Goal: Transaction & Acquisition: Download file/media

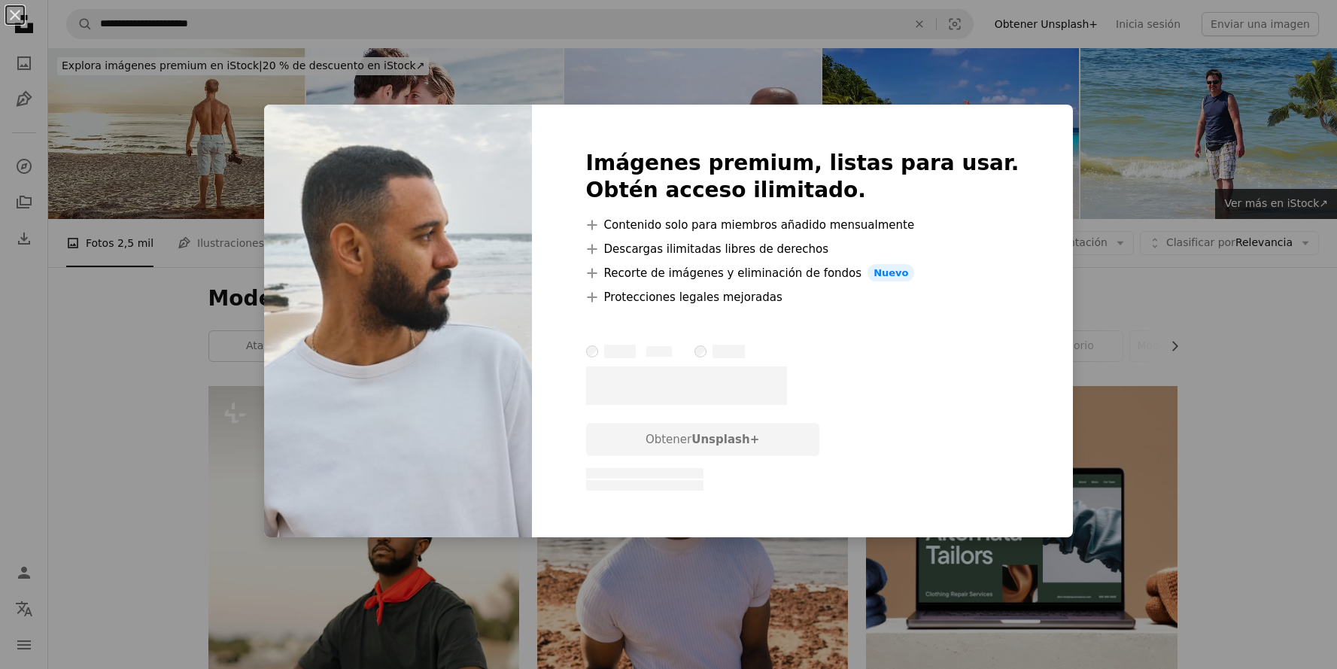
scroll to position [3400, 0]
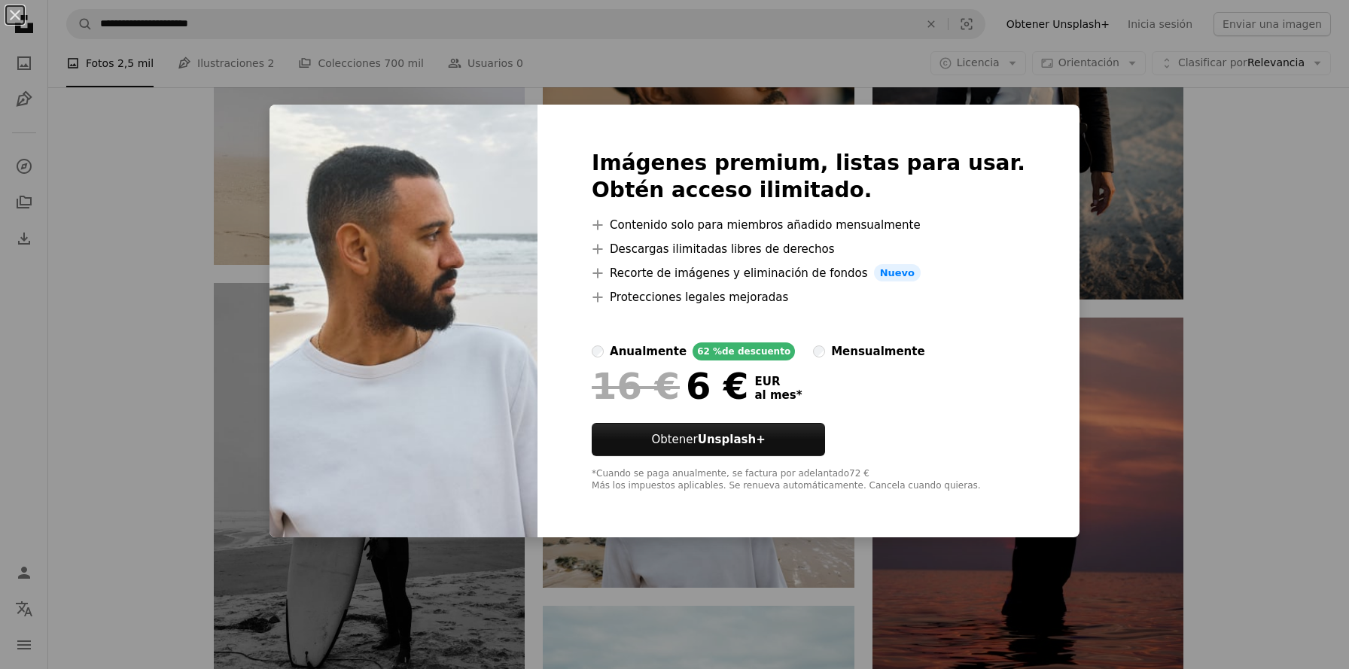
click at [87, 302] on div "An X shape Imágenes premium, listas para usar. Obtén acceso ilimitado. A plus s…" at bounding box center [674, 334] width 1349 height 669
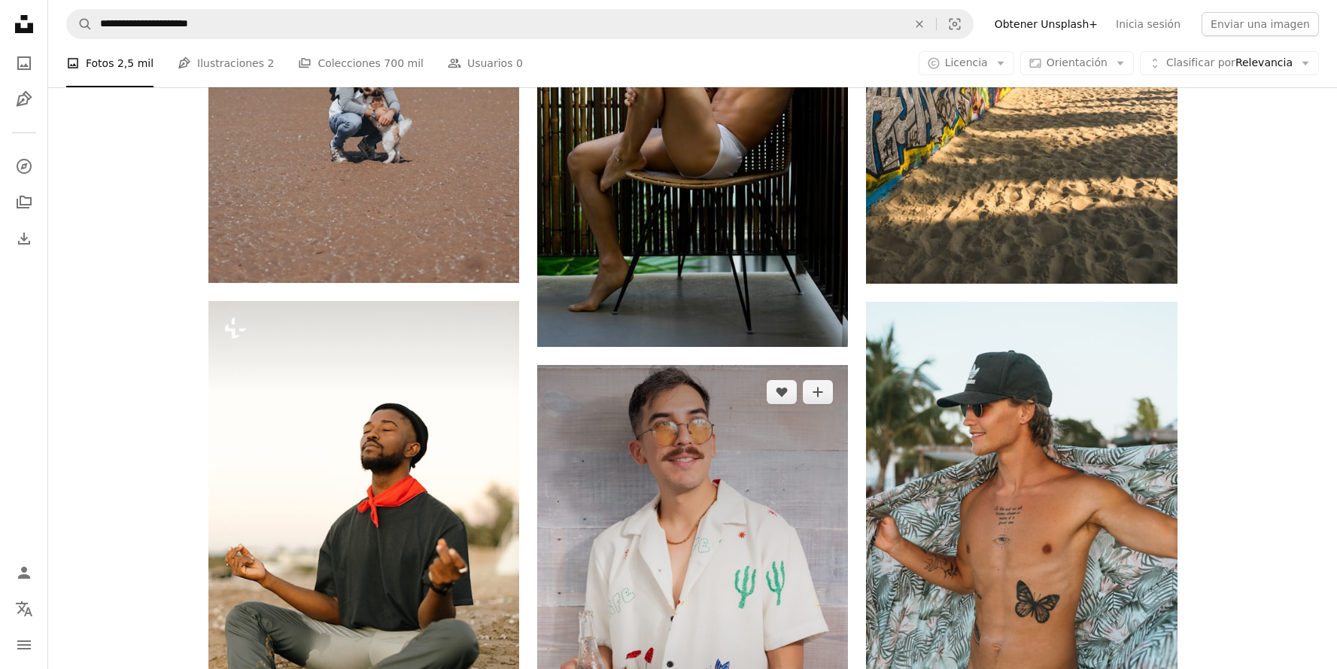
scroll to position [1839, 0]
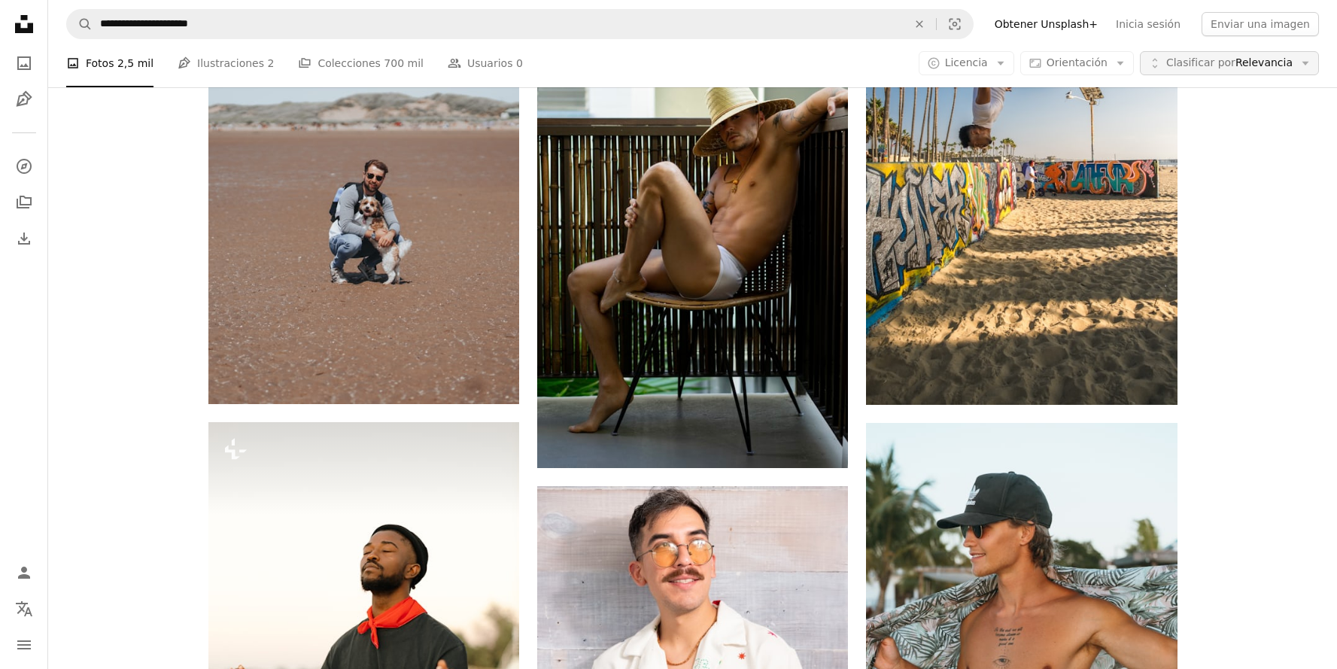
click at [1276, 68] on span "Clasificar por Relevancia" at bounding box center [1230, 63] width 126 height 15
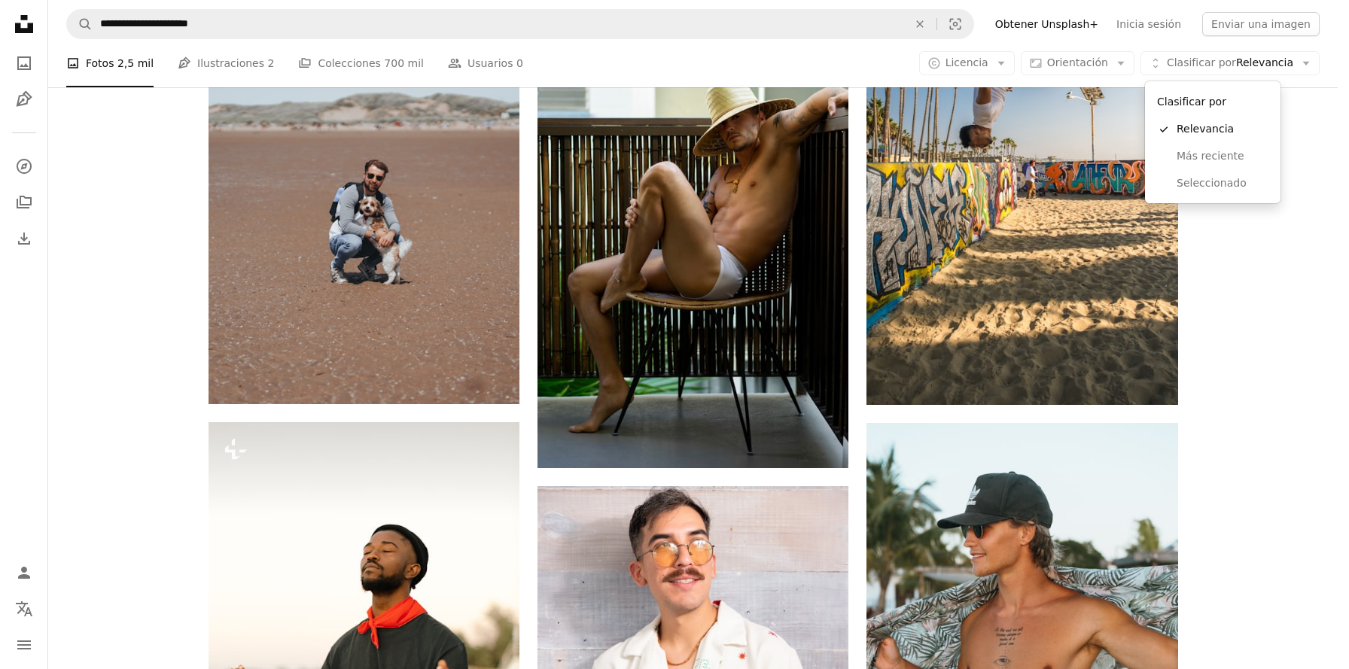
click at [1069, 62] on body "**********" at bounding box center [668, 334] width 1337 height 669
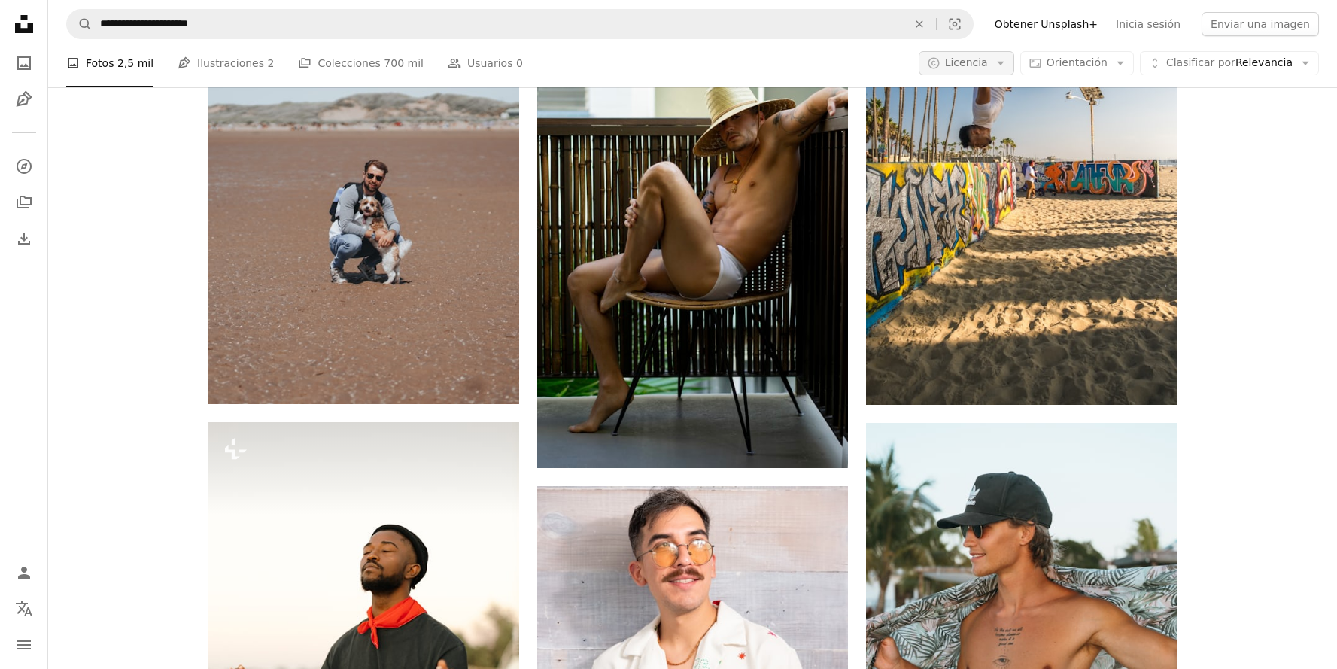
click at [952, 59] on button "A copyright icon © Licencia Arrow down" at bounding box center [967, 63] width 96 height 24
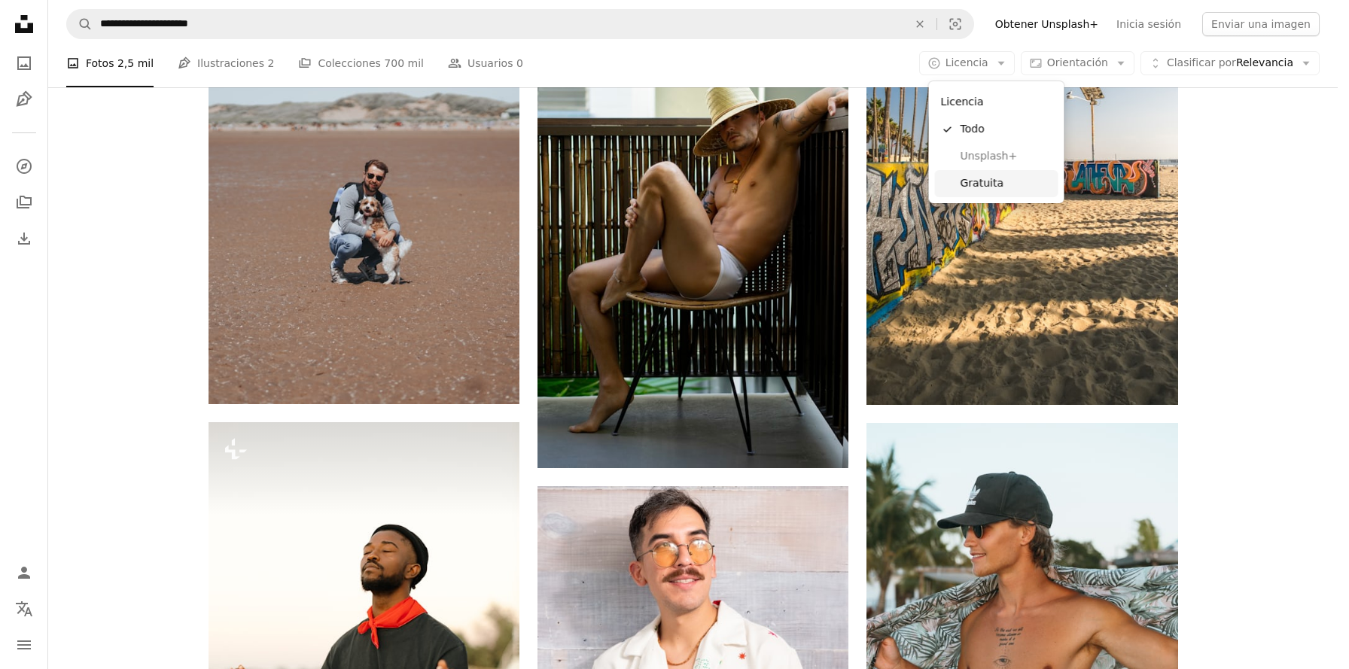
click at [978, 184] on span "Gratuita" at bounding box center [1006, 183] width 92 height 15
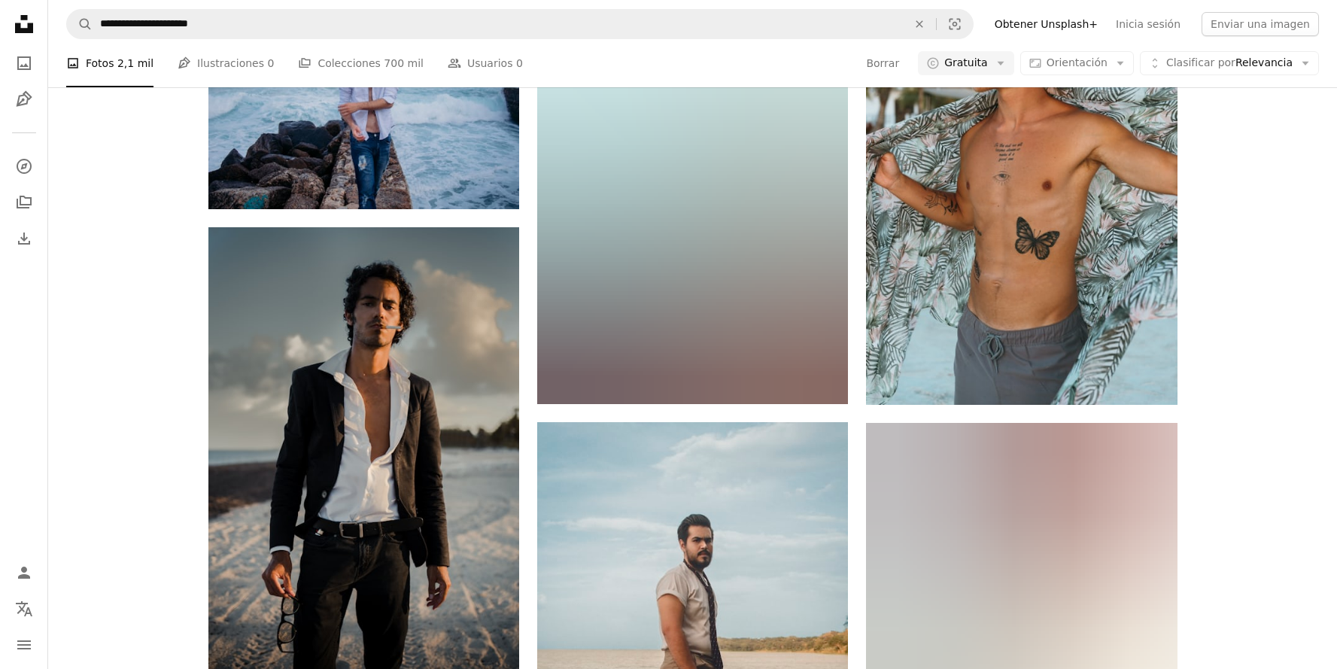
scroll to position [136, 0]
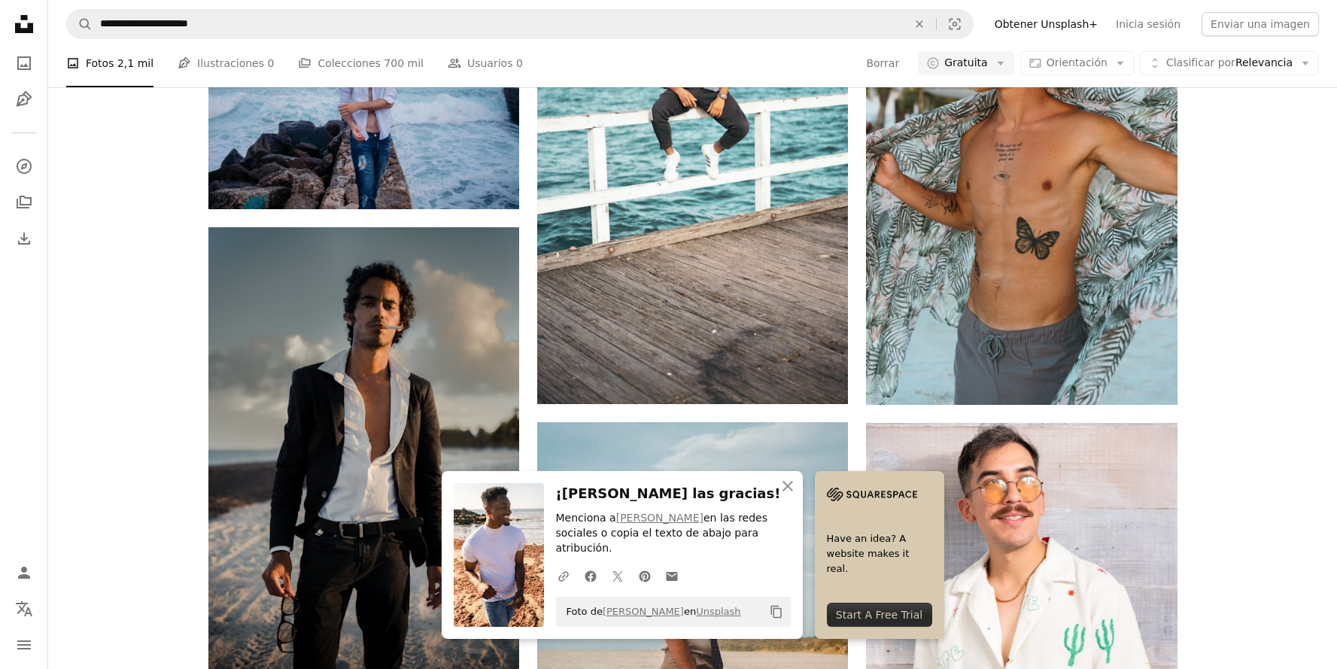
click at [148, 364] on div "A heart A plus sign [PERSON_NAME] Disponible para contratación A checkmark insi…" at bounding box center [692, 380] width 1289 height 3667
click at [797, 488] on icon "An X shape" at bounding box center [788, 486] width 18 height 18
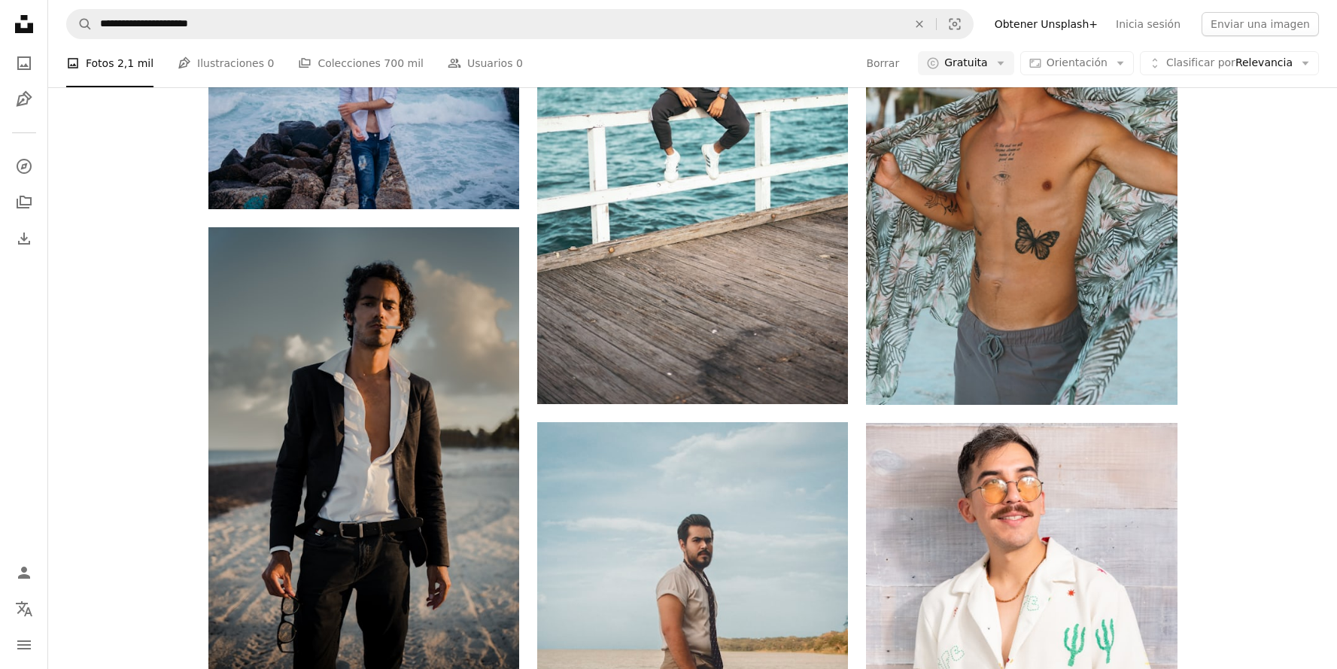
scroll to position [1480, 0]
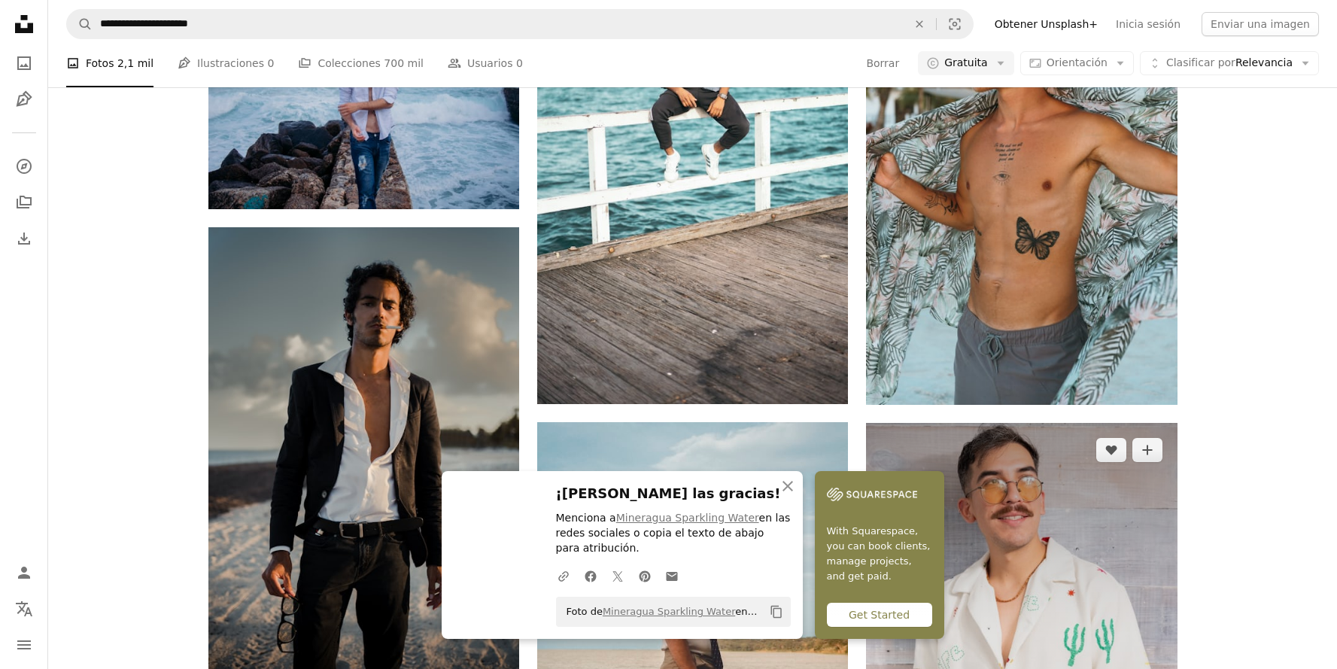
scroll to position [1693, 0]
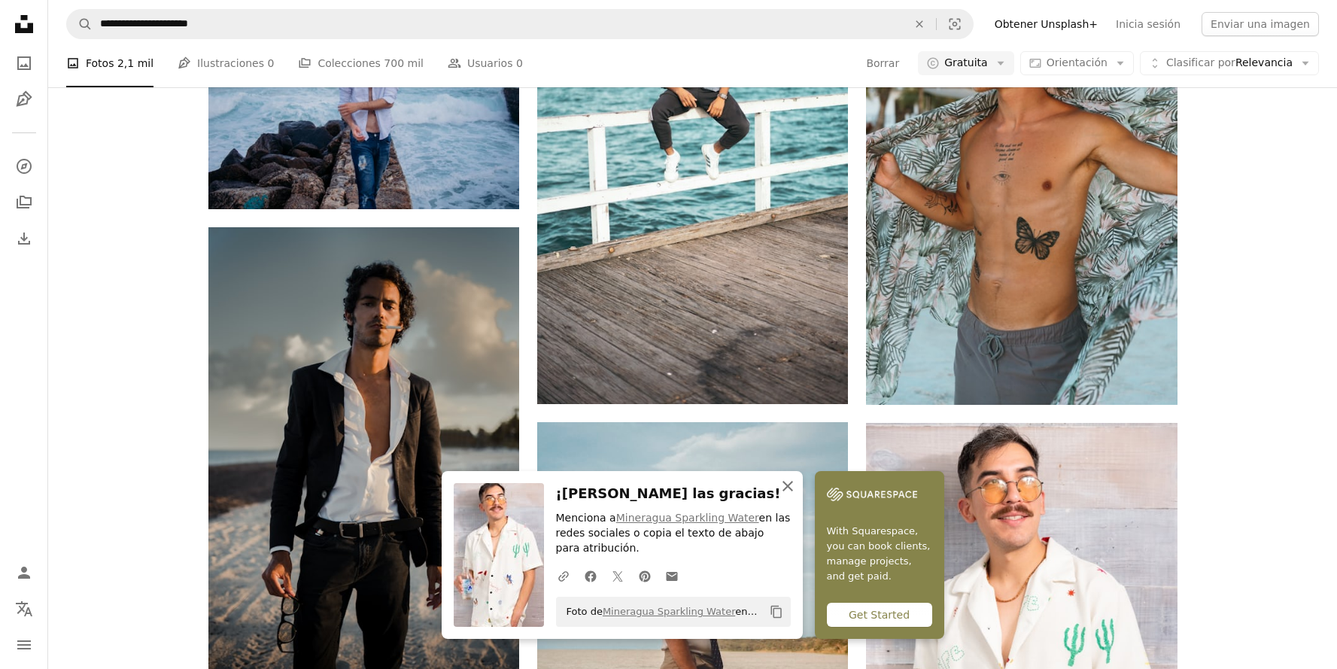
click at [797, 490] on icon "An X shape" at bounding box center [788, 486] width 18 height 18
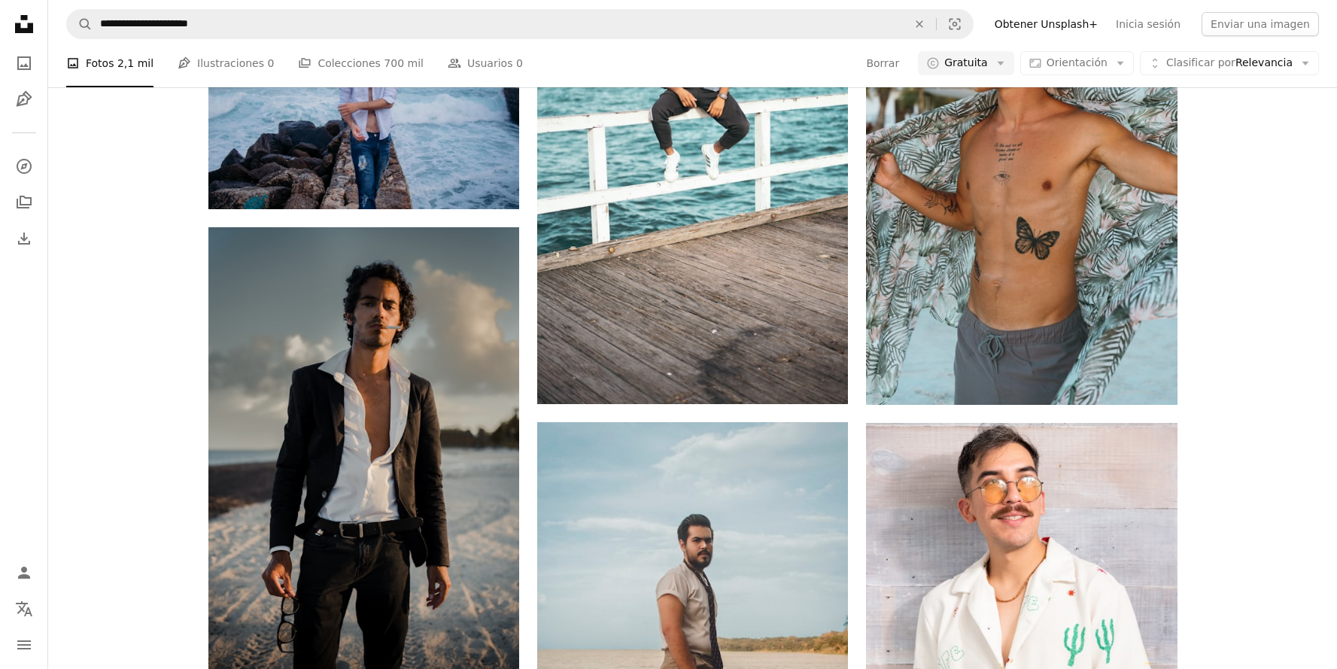
scroll to position [2475, 0]
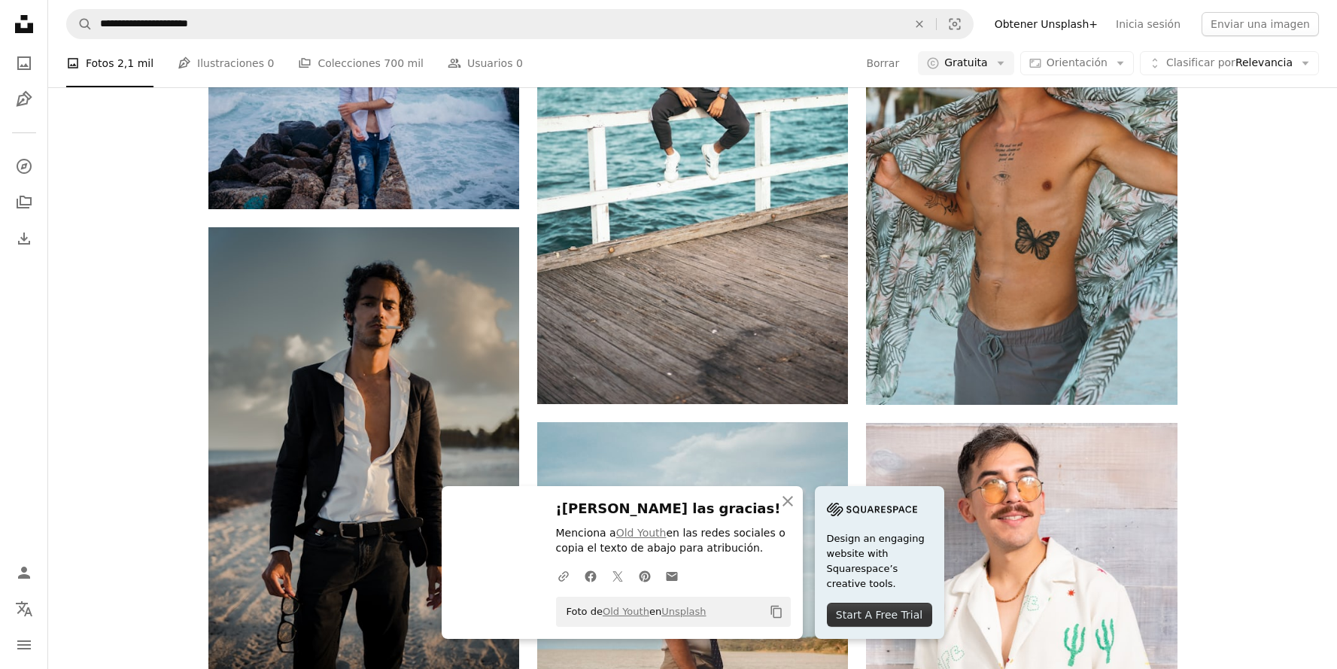
scroll to position [2917, 0]
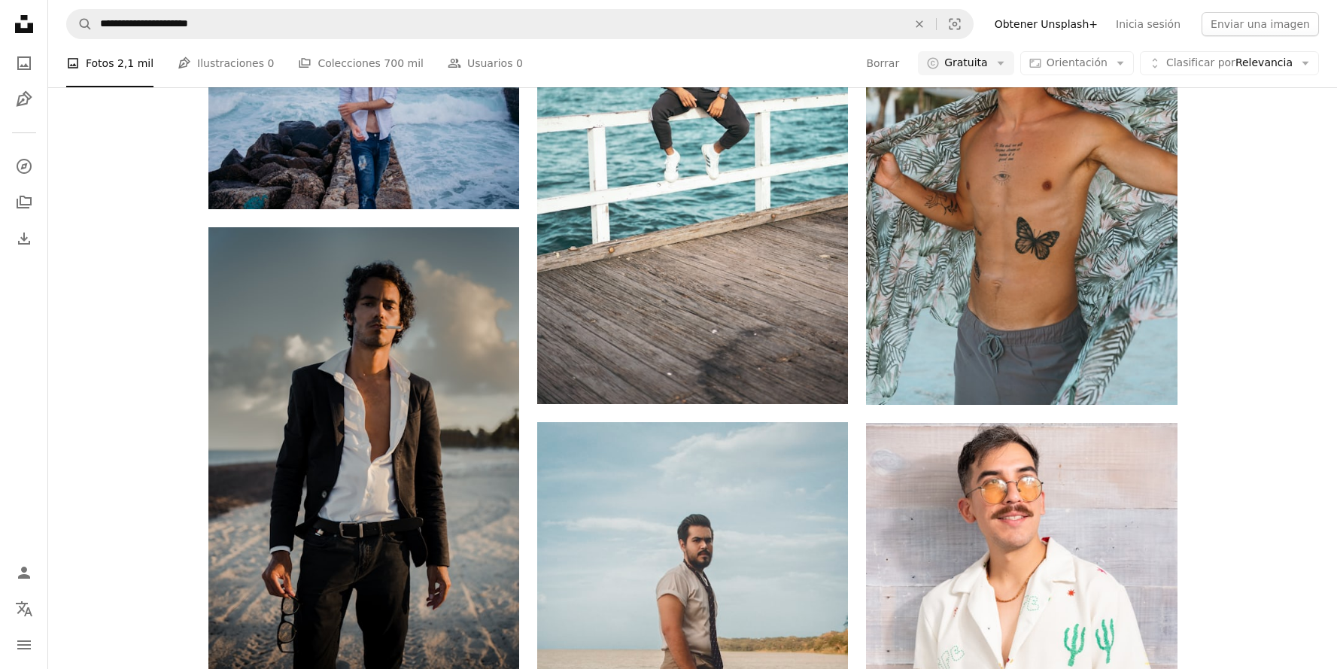
scroll to position [10651, 0]
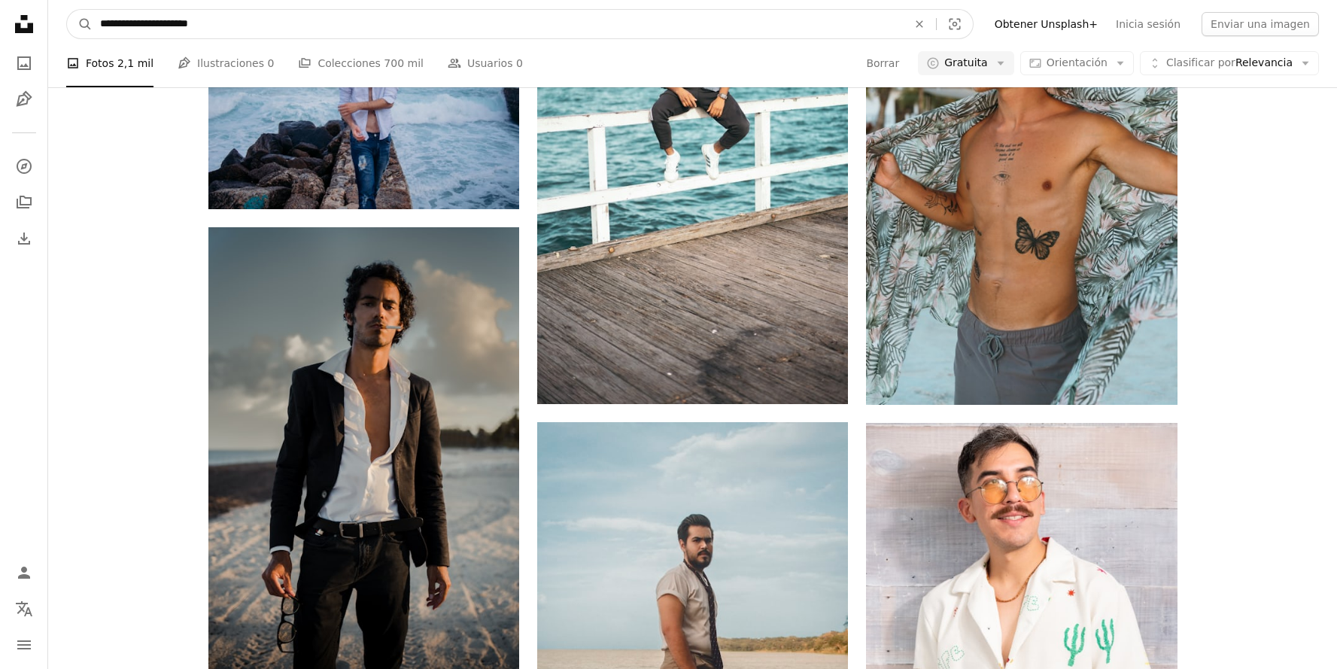
click at [238, 25] on input "**********" at bounding box center [498, 24] width 811 height 29
type input "**********"
click at [67, 10] on button "A magnifying glass" at bounding box center [80, 24] width 26 height 29
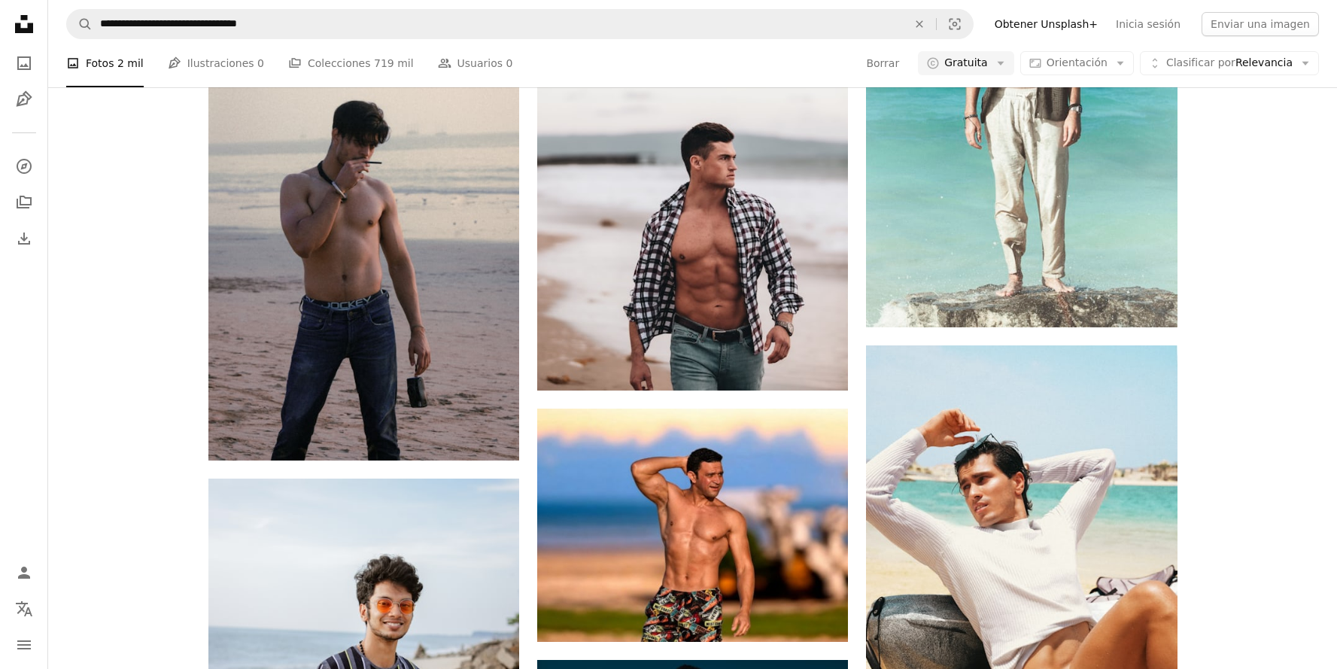
scroll to position [2137, 0]
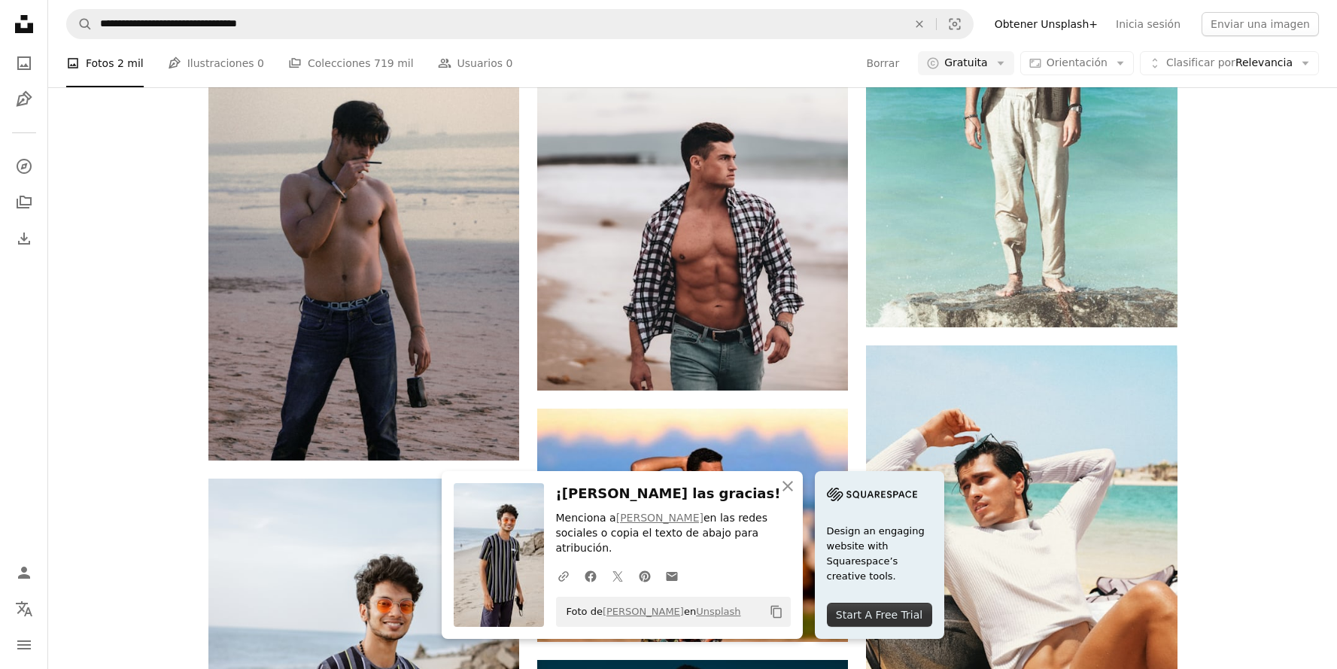
click at [1304, 269] on div "A heart A plus sign Mineragua Sparkling Water Arrow pointing down A heart A plu…" at bounding box center [692, 7] width 1289 height 2921
drag, startPoint x: 864, startPoint y: 505, endPoint x: 844, endPoint y: 519, distance: 24.2
click at [797, 495] on icon "An X shape" at bounding box center [788, 486] width 18 height 18
